Goal: Task Accomplishment & Management: Use online tool/utility

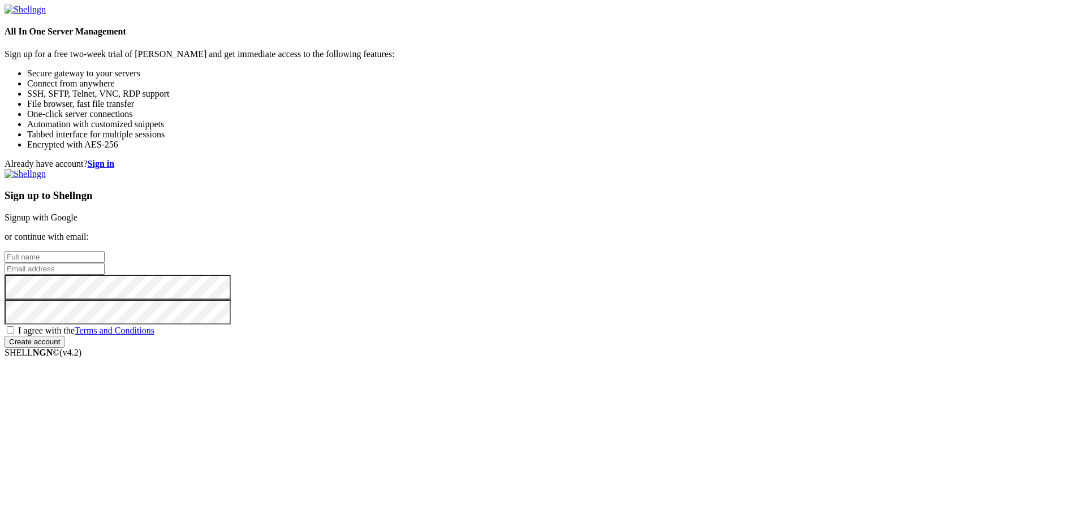
click at [78, 213] on link "Signup with Google" at bounding box center [41, 218] width 73 height 10
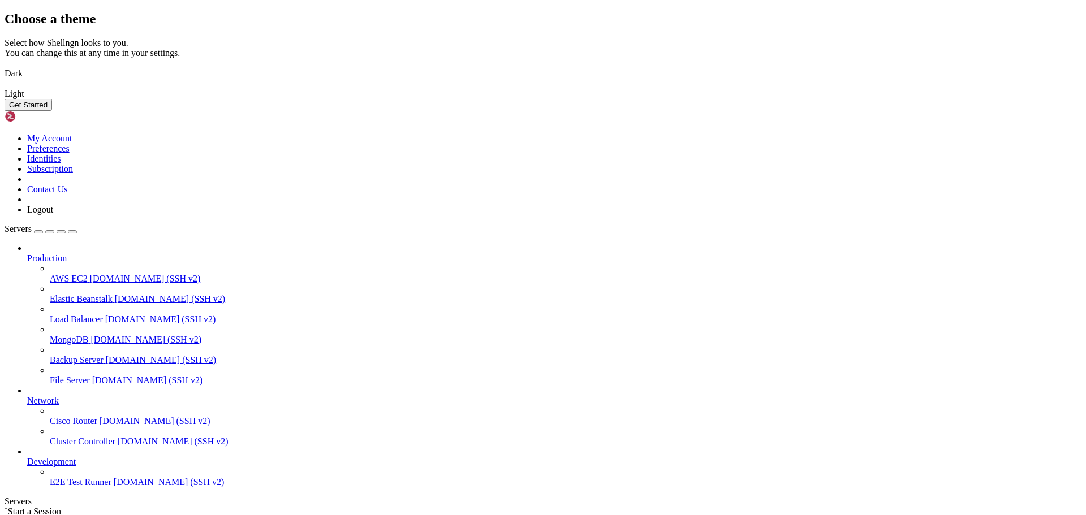
click at [5, 66] on img at bounding box center [5, 66] width 0 height 0
click at [52, 111] on button "Get Started" at bounding box center [29, 105] width 48 height 12
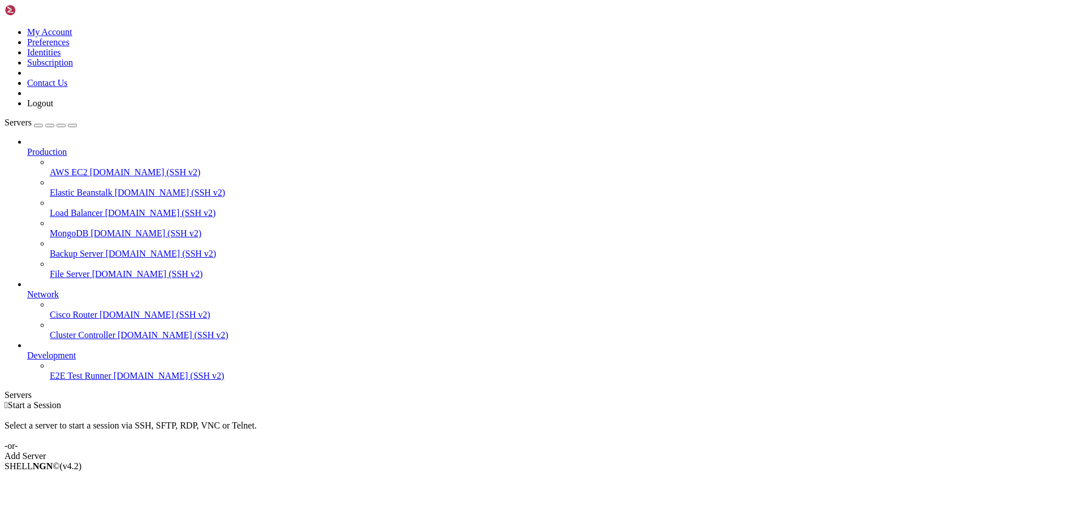
click at [640, 451] on link "Add Server" at bounding box center [543, 456] width 1077 height 10
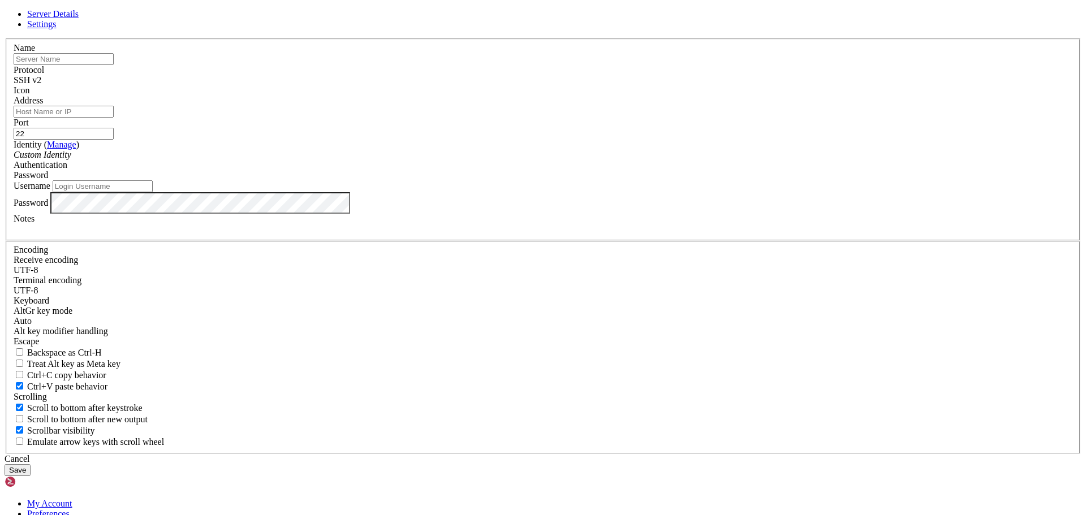
click at [114, 65] on input "text" at bounding box center [64, 59] width 100 height 12
type input "FinanceApp"
click at [41, 85] on span "SSH v2" at bounding box center [28, 80] width 28 height 10
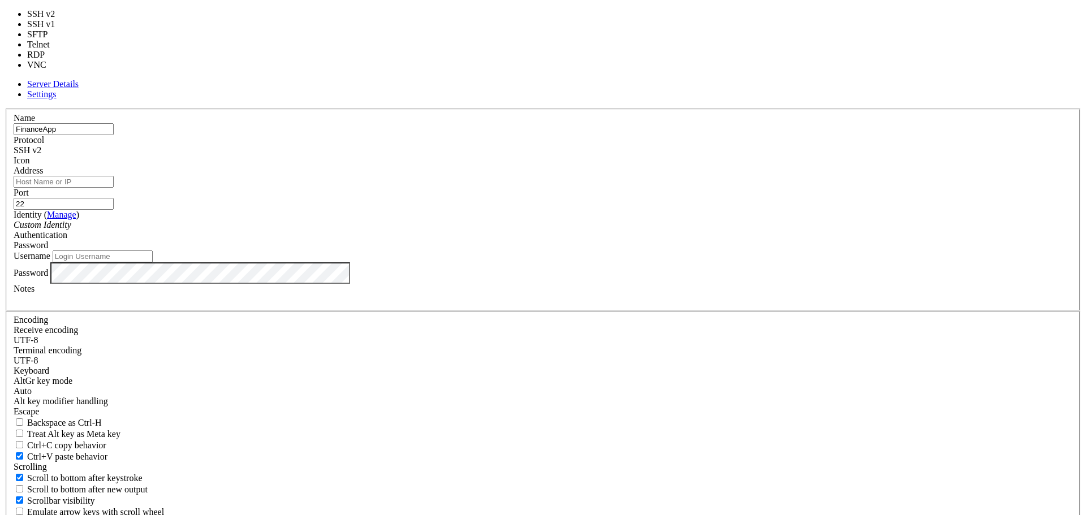
click at [606, 122] on div "Name FinanceApp Protocol SSH v2 Icon Address Port 22 ( )" at bounding box center [543, 317] width 1077 height 416
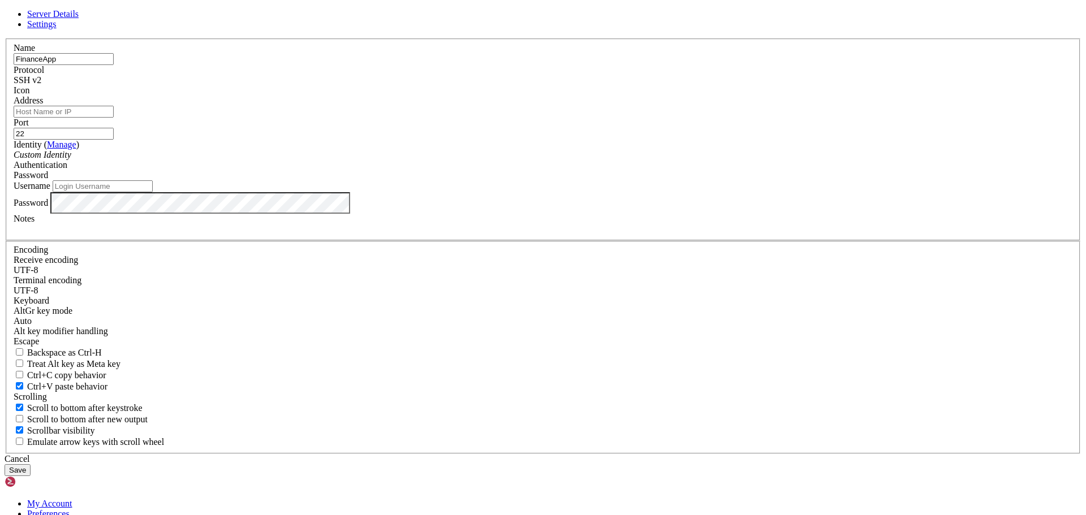
drag, startPoint x: 521, startPoint y: 194, endPoint x: 533, endPoint y: 190, distance: 13.1
click at [114, 118] on input "Address" at bounding box center [64, 112] width 100 height 12
click at [14, 96] on span at bounding box center [14, 96] width 0 height 0
click at [114, 118] on input "Address" at bounding box center [64, 112] width 100 height 12
paste input "[TECHNICAL_ID]"
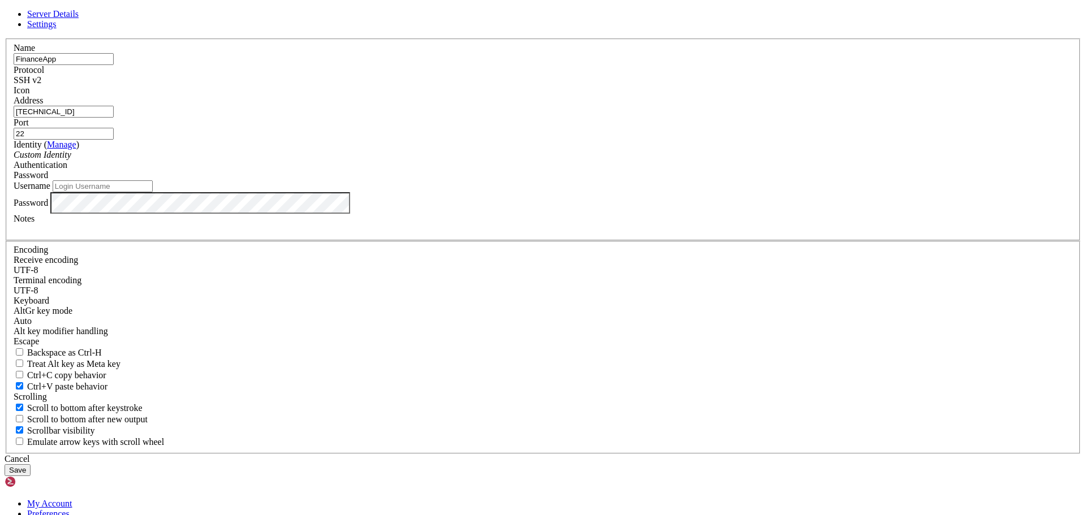
type input "[TECHNICAL_ID]"
click at [503, 160] on div "Custom Identity" at bounding box center [543, 155] width 1059 height 10
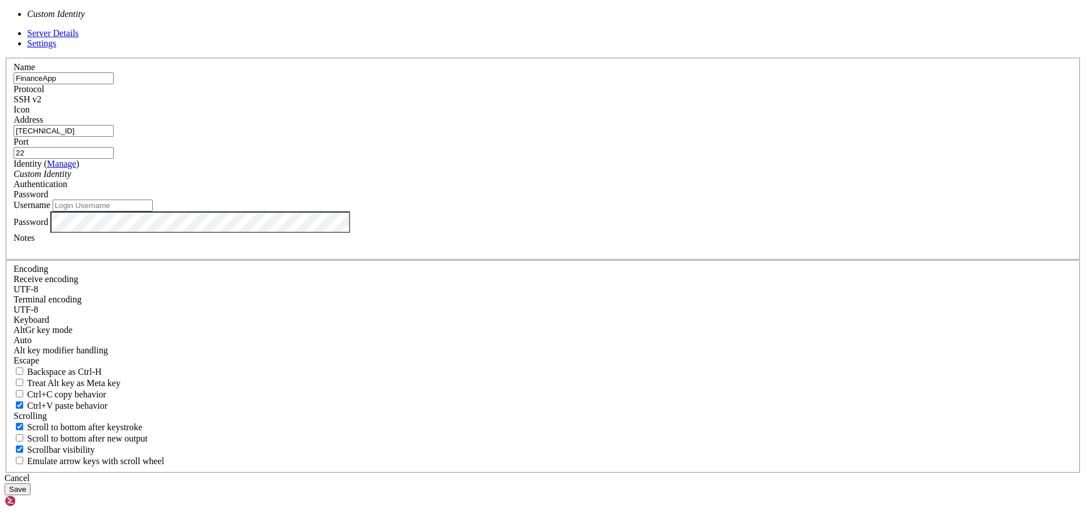
click at [503, 179] on div "Custom Identity" at bounding box center [543, 174] width 1059 height 10
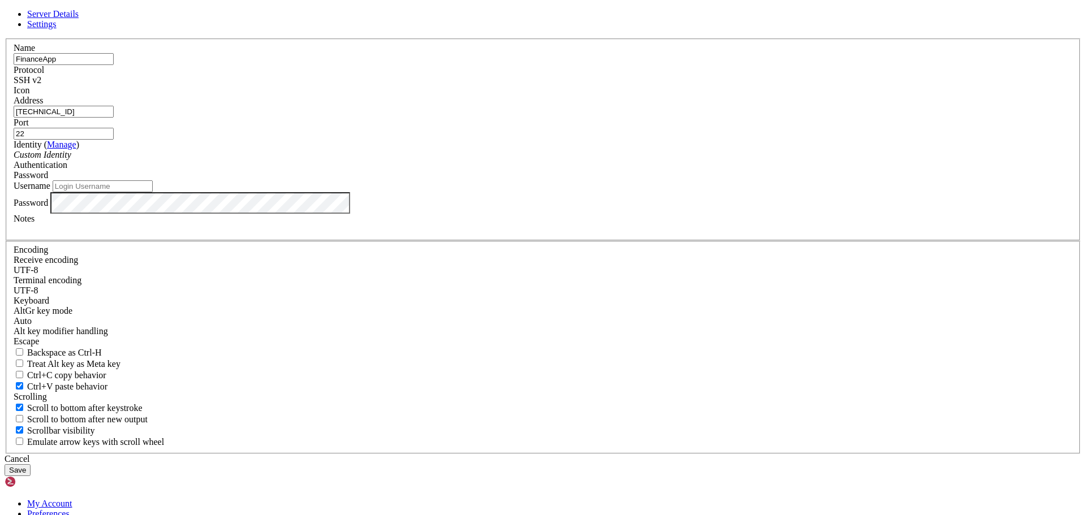
click at [76, 149] on link "Manage" at bounding box center [61, 145] width 29 height 10
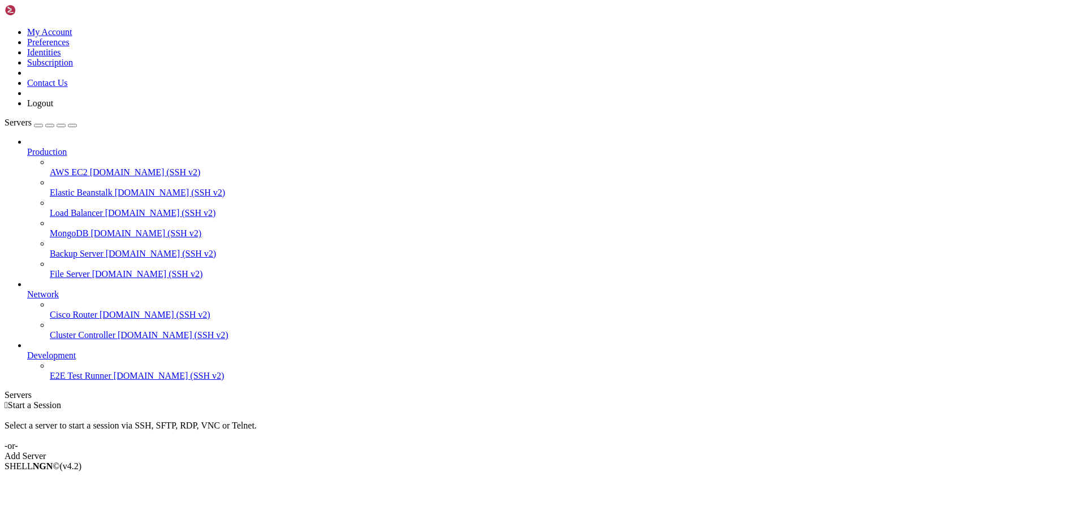
click at [618, 451] on link "Add Server" at bounding box center [543, 456] width 1077 height 10
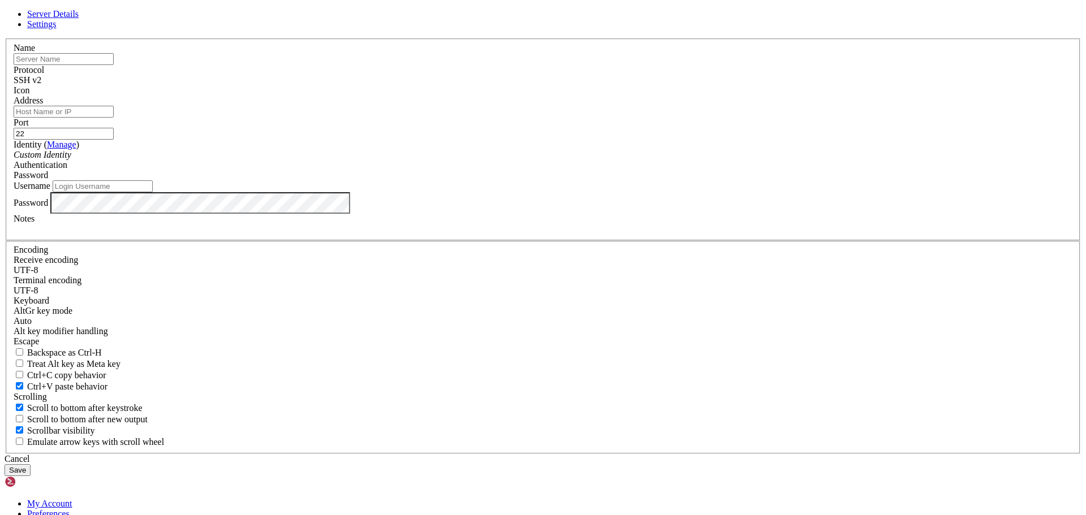
click at [114, 65] on input "text" at bounding box center [64, 59] width 100 height 12
type input "FinanceApp"
paste input "[TECHNICAL_ID]"
type input "[TECHNICAL_ID]"
click at [511, 160] on div "Custom Identity" at bounding box center [543, 155] width 1059 height 10
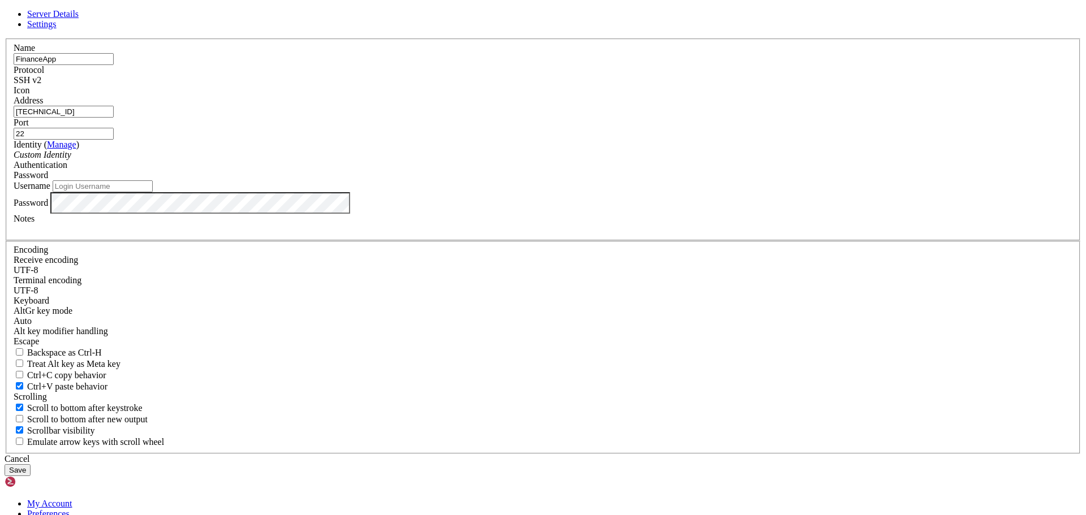
click at [511, 160] on div "Custom Identity" at bounding box center [543, 155] width 1059 height 10
click at [153, 192] on input "Username" at bounding box center [103, 186] width 100 height 12
type input "ubuntu"
click at [57, 29] on span "Settings" at bounding box center [41, 24] width 29 height 10
click at [79, 19] on link "Server Details" at bounding box center [52, 14] width 51 height 10
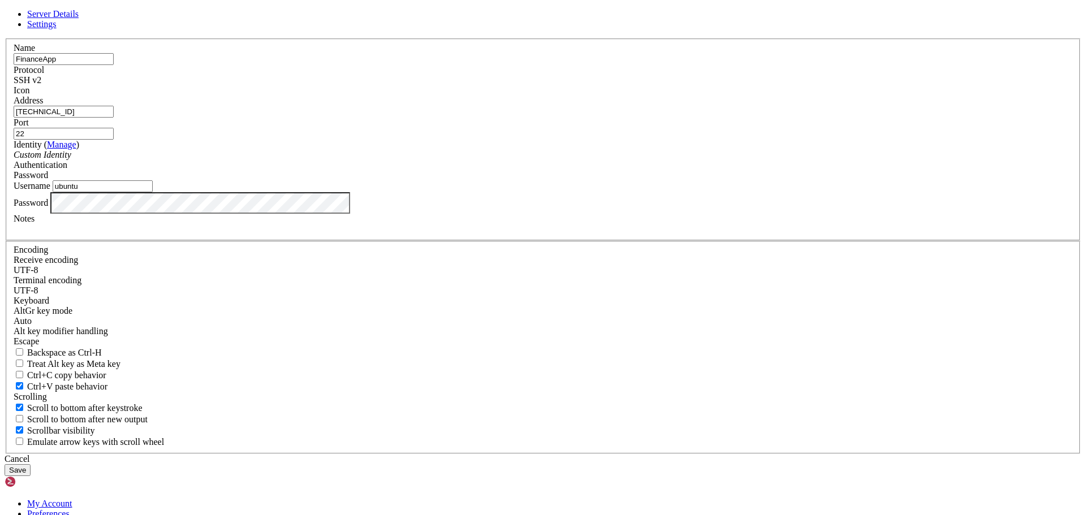
click at [612, 454] on div "Cancel" at bounding box center [543, 459] width 1077 height 10
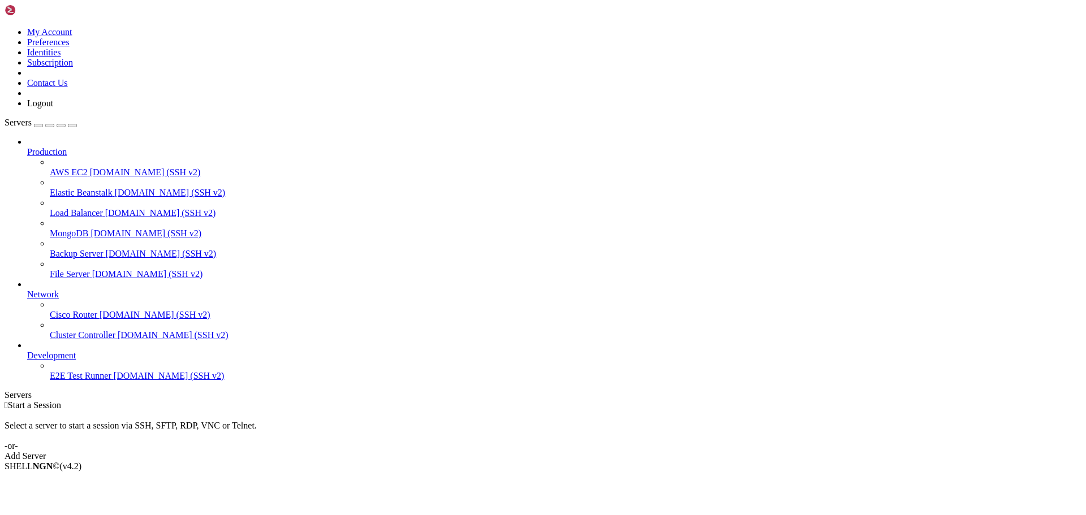
click at [50, 126] on div "button" at bounding box center [50, 126] width 0 height 0
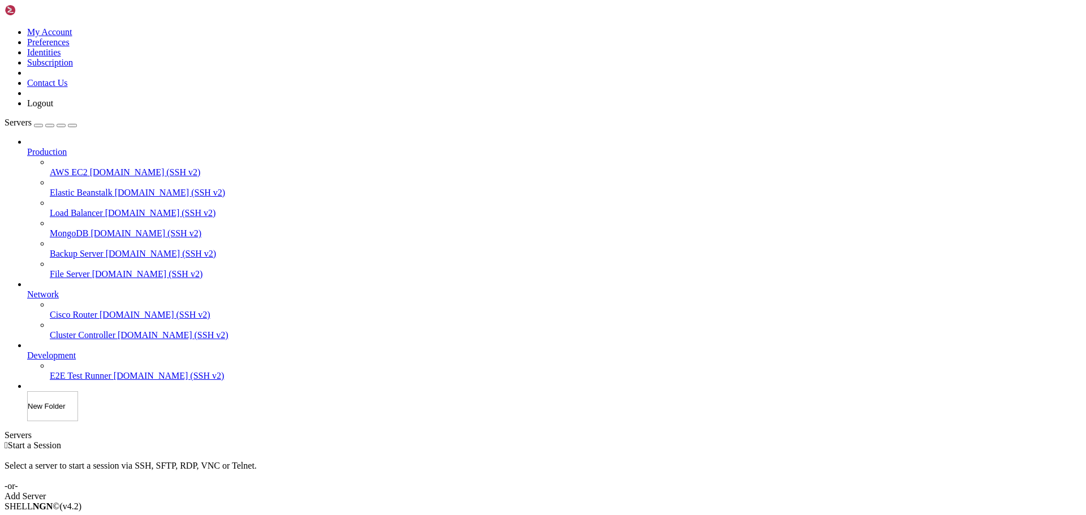
click at [79, 422] on div "Servers Production AWS EC2 [DOMAIN_NAME] (SSH v2) Elastic Beanstalk [DOMAIN_NAM…" at bounding box center [543, 270] width 1077 height 304
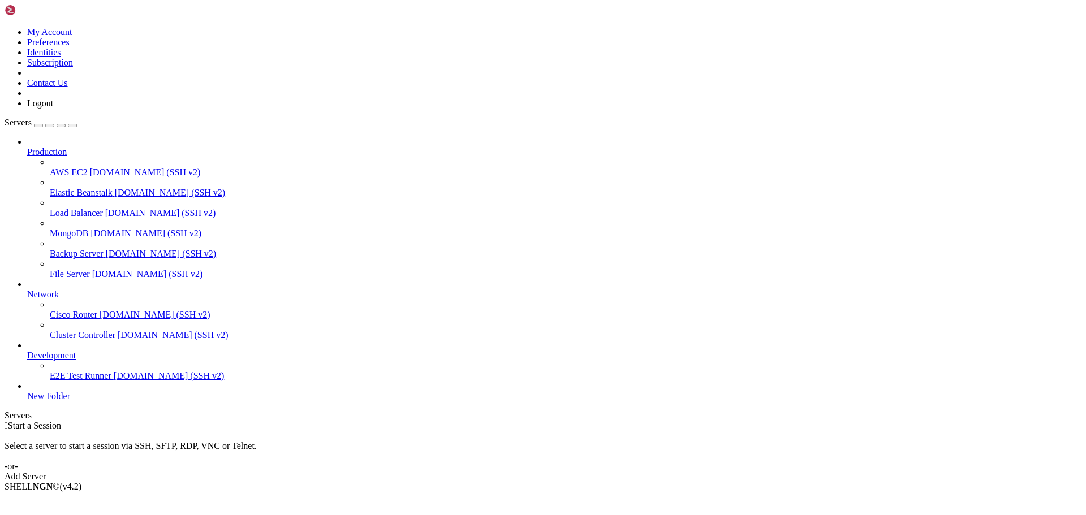
click at [635, 472] on link "Add Server" at bounding box center [543, 477] width 1077 height 10
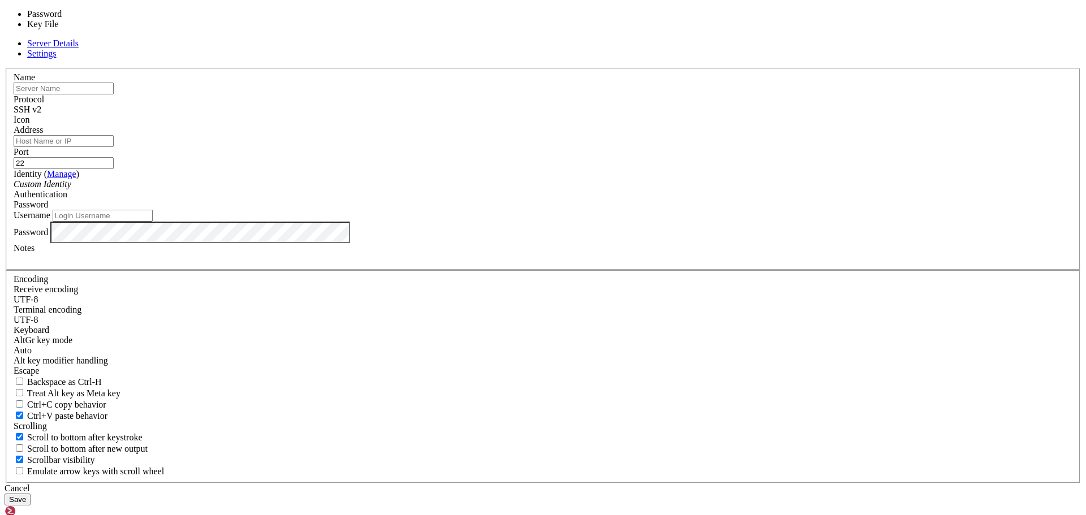
click at [635, 210] on div "Password" at bounding box center [543, 205] width 1059 height 10
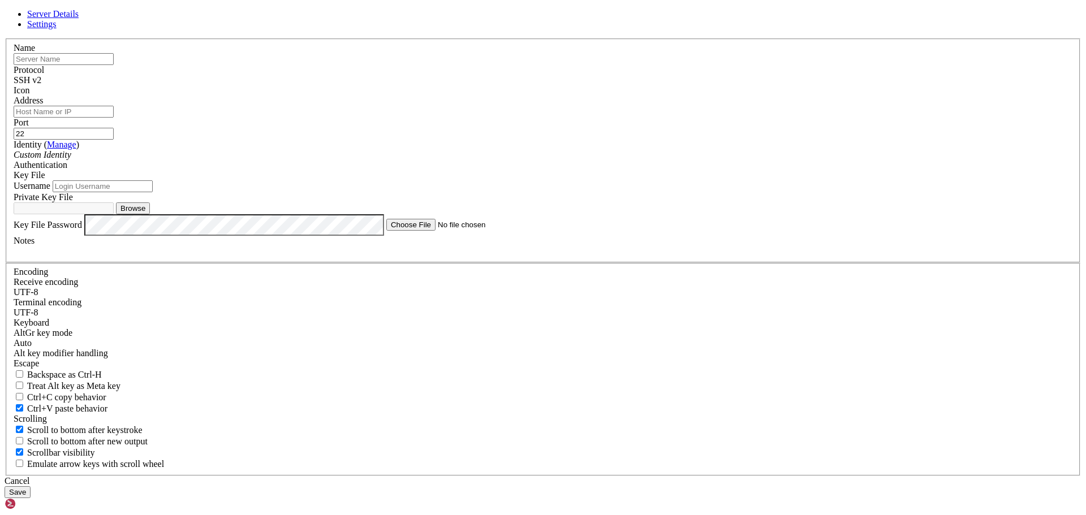
click at [150, 214] on button "Browse" at bounding box center [133, 209] width 34 height 12
type input "ssh-key-2025-08-08 (1).key"
click at [462, 65] on div "Name" at bounding box center [543, 54] width 1059 height 22
click at [114, 65] on input "text" at bounding box center [64, 59] width 100 height 12
type input "Finance App"
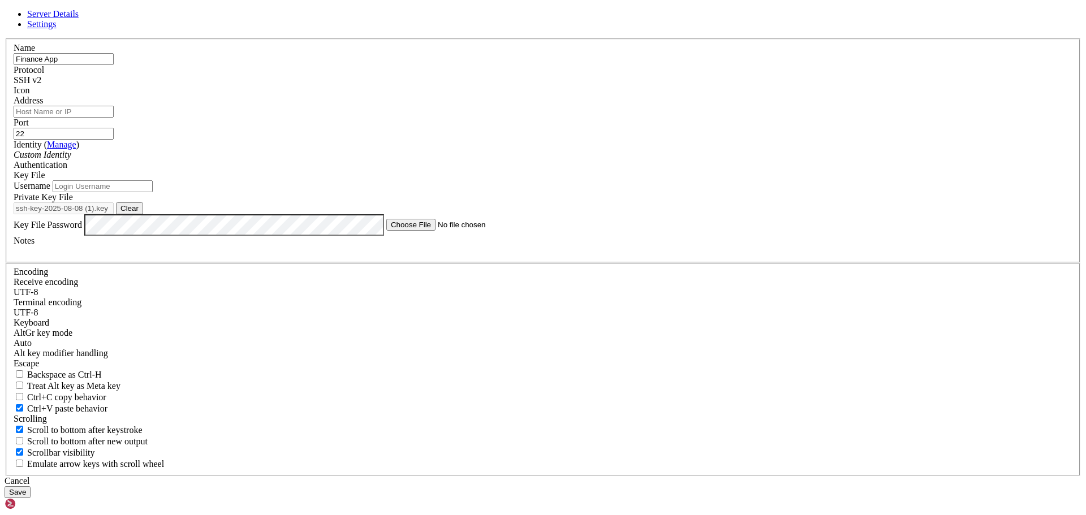
paste input "[TECHNICAL_ID]"
type input "[TECHNICAL_ID]"
click at [471, 160] on div "Custom Identity" at bounding box center [543, 155] width 1059 height 10
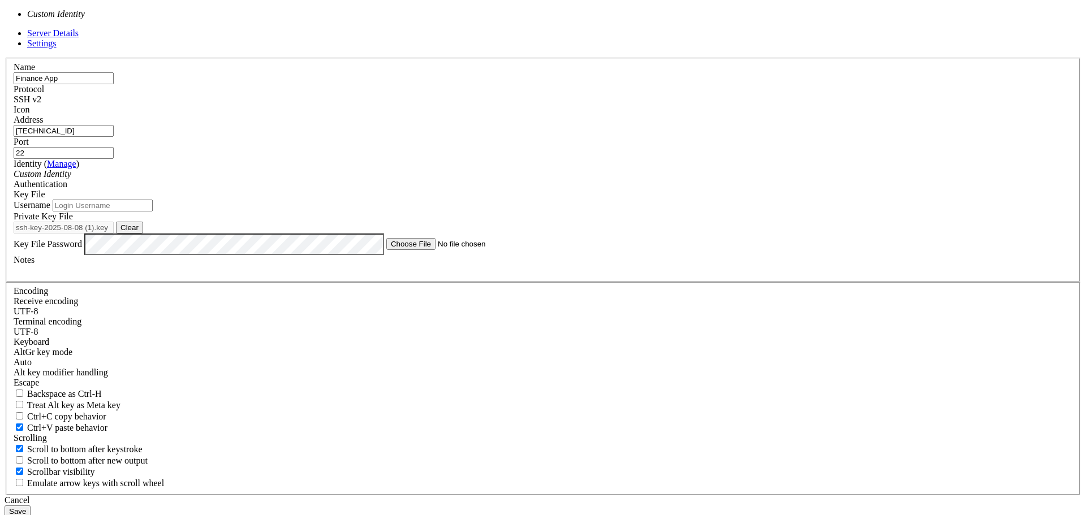
click at [471, 179] on div "Custom Identity" at bounding box center [543, 174] width 1059 height 10
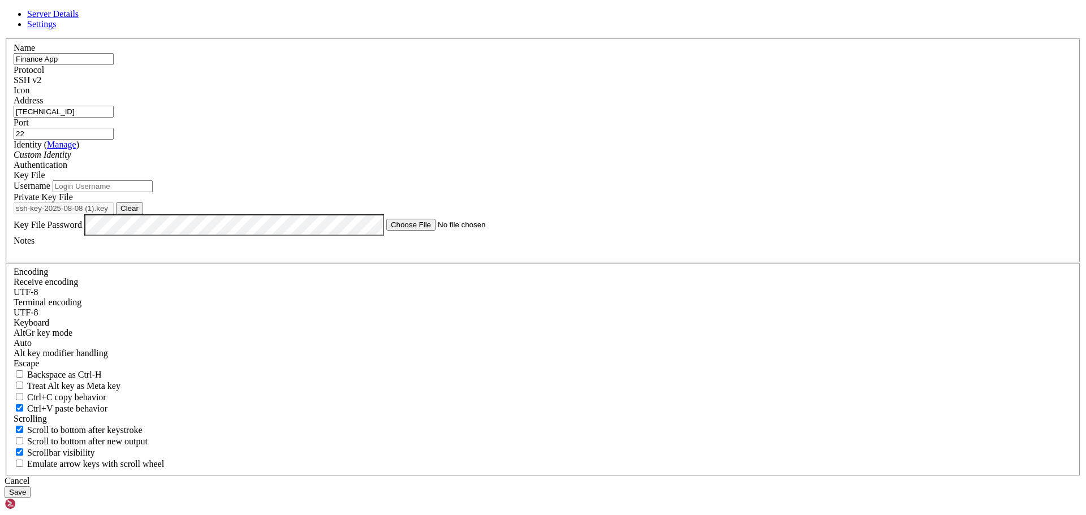
click at [153, 192] on input "Username" at bounding box center [103, 186] width 100 height 12
type input "chadm"
click at [31, 487] on button "Save" at bounding box center [18, 493] width 26 height 12
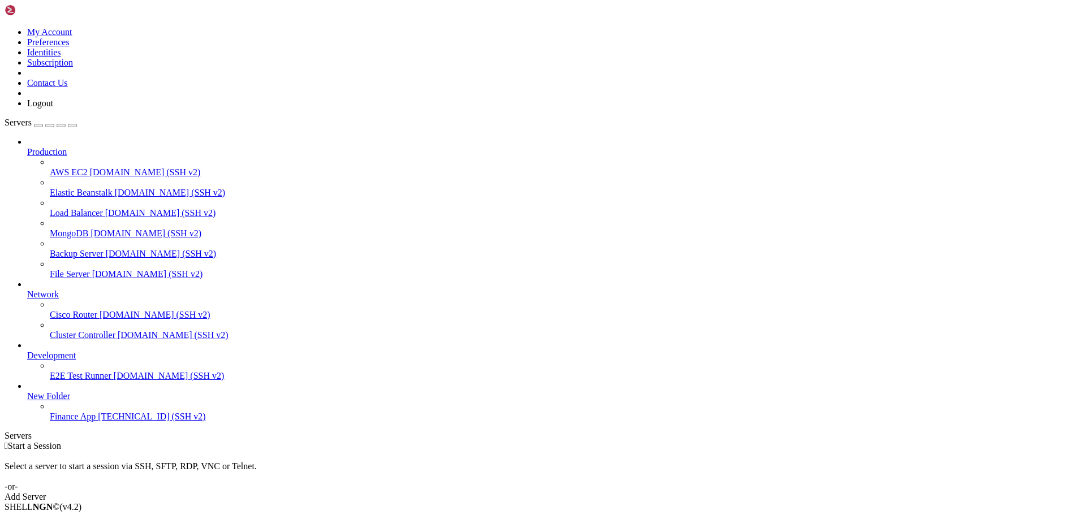
click at [98, 422] on span "[TECHNICAL_ID] (SSH v2)" at bounding box center [151, 417] width 107 height 10
click at [66, 422] on span "Finance App" at bounding box center [73, 417] width 46 height 10
click at [129, 392] on div at bounding box center [554, 386] width 1055 height 10
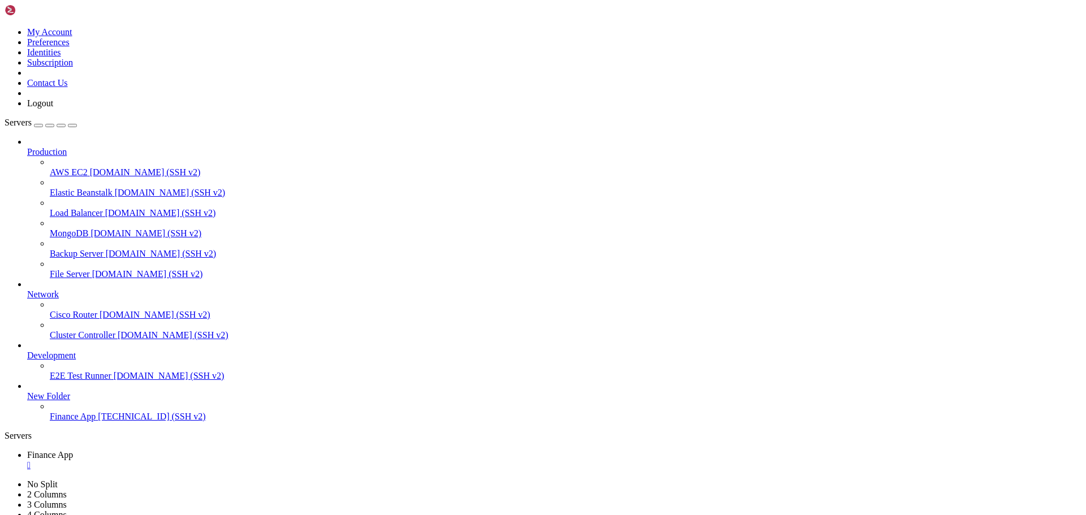
type input "/home/chadm"
click at [73, 450] on span "Finance App" at bounding box center [50, 455] width 46 height 10
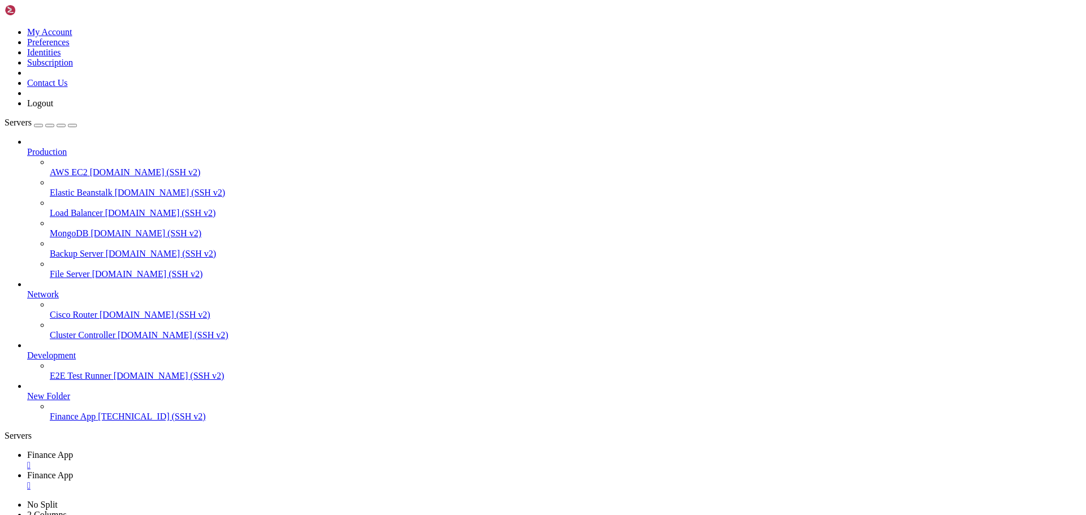
click at [73, 471] on span "Finance App" at bounding box center [50, 476] width 46 height 10
click at [194, 450] on link "Finance App " at bounding box center [554, 460] width 1055 height 20
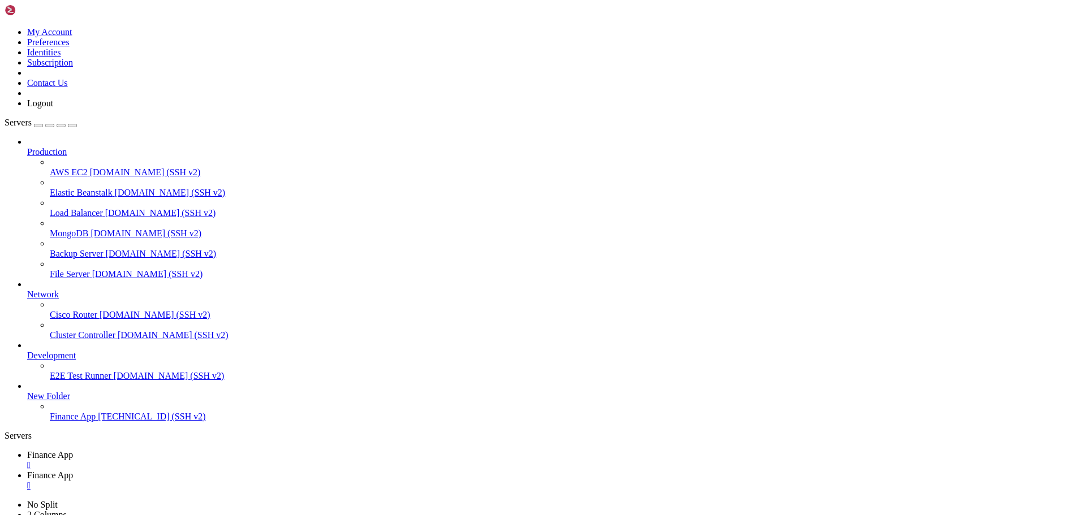
scroll to position [10, 0]
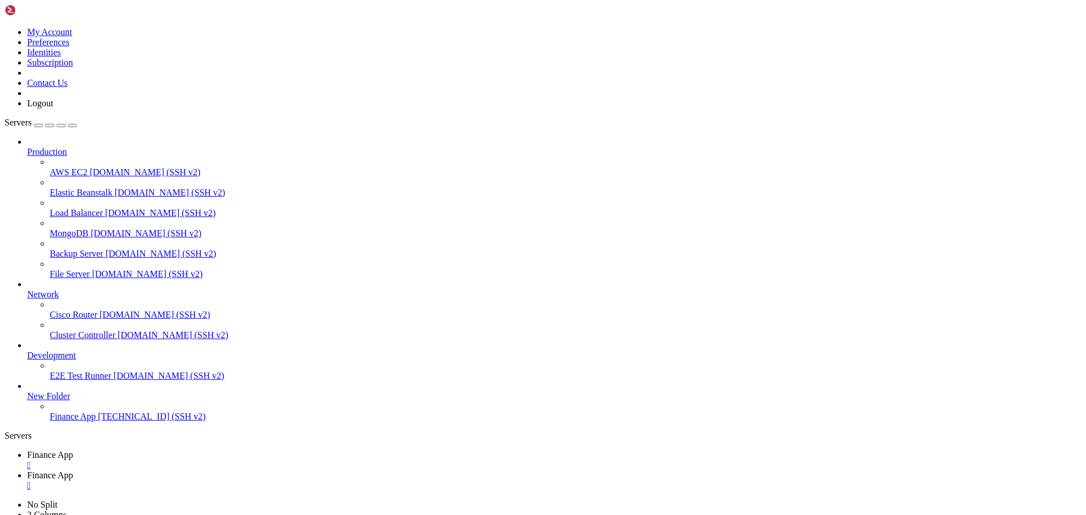
scroll to position [500, 0]
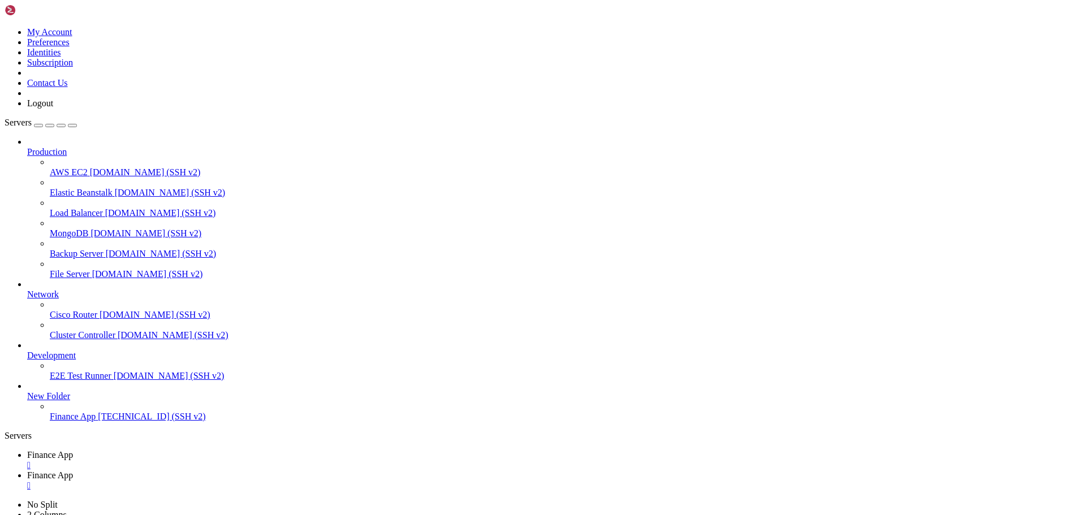
scroll to position [1298, 0]
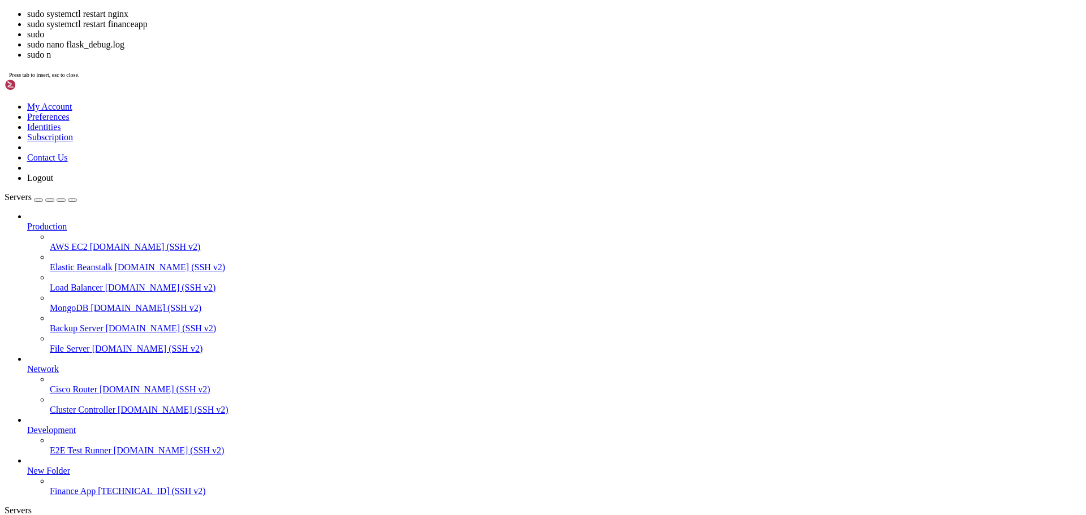
scroll to position [1433, 0]
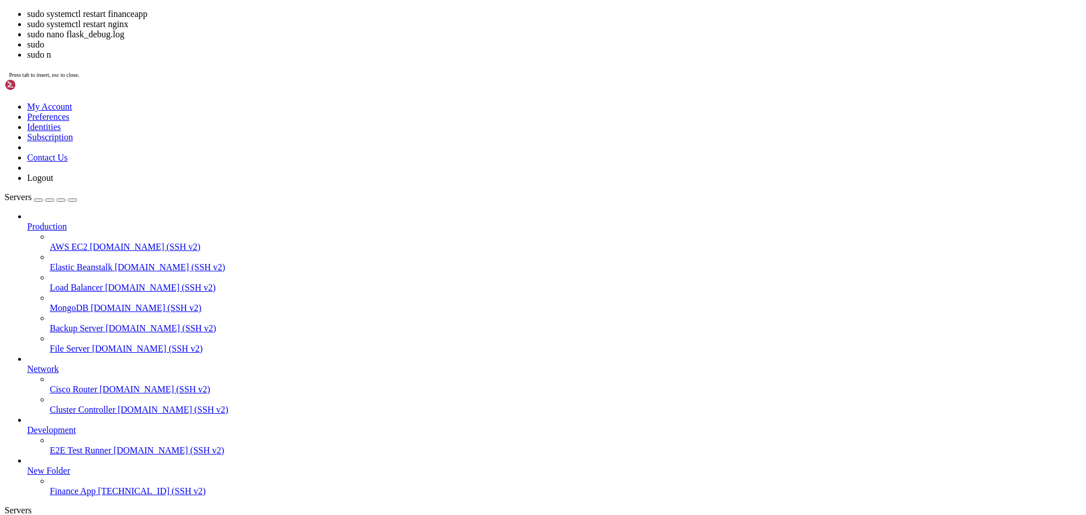
scroll to position [1722, 0]
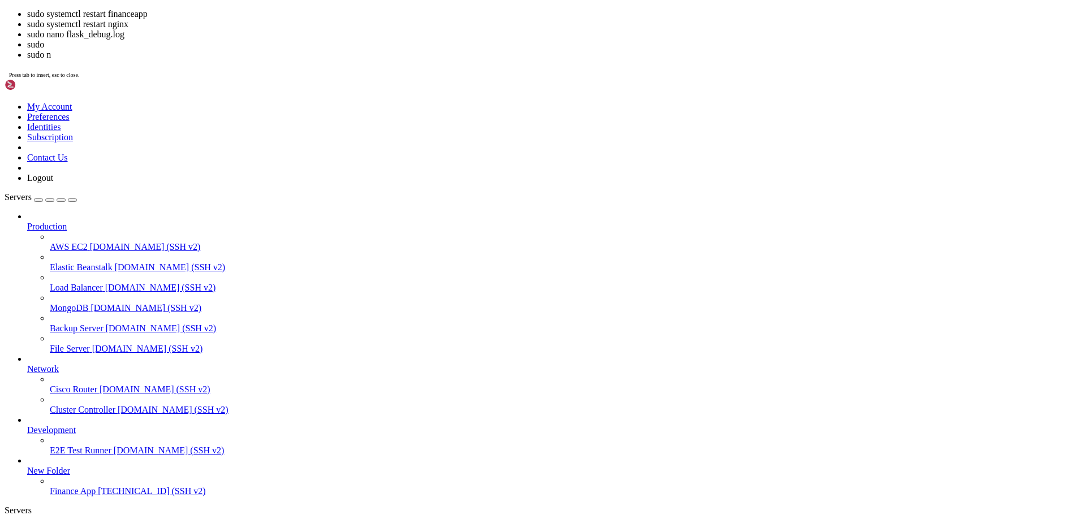
scroll to position [1866, 0]
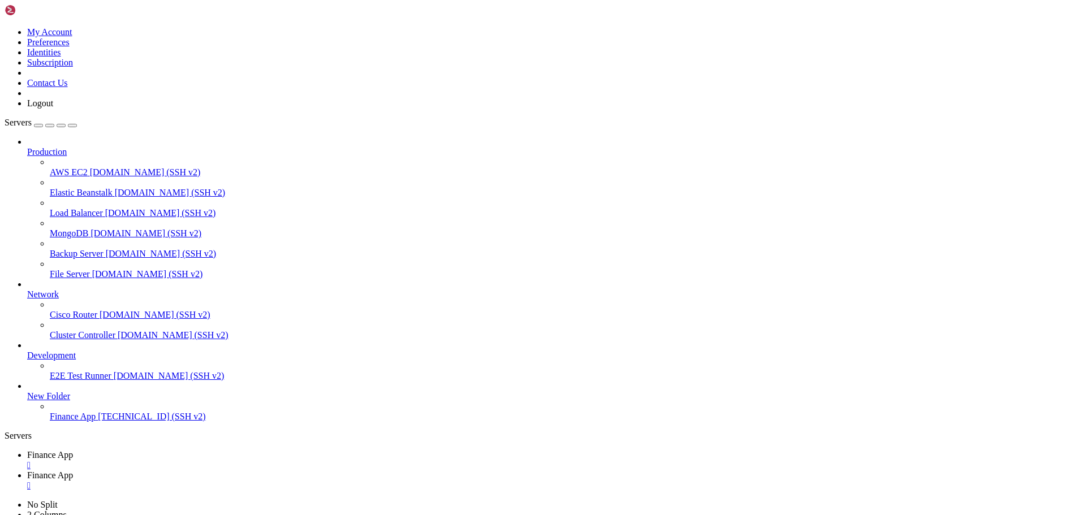
drag, startPoint x: 556, startPoint y: 1027, endPoint x: 389, endPoint y: 1082, distance: 175.0
